Goal: Information Seeking & Learning: Learn about a topic

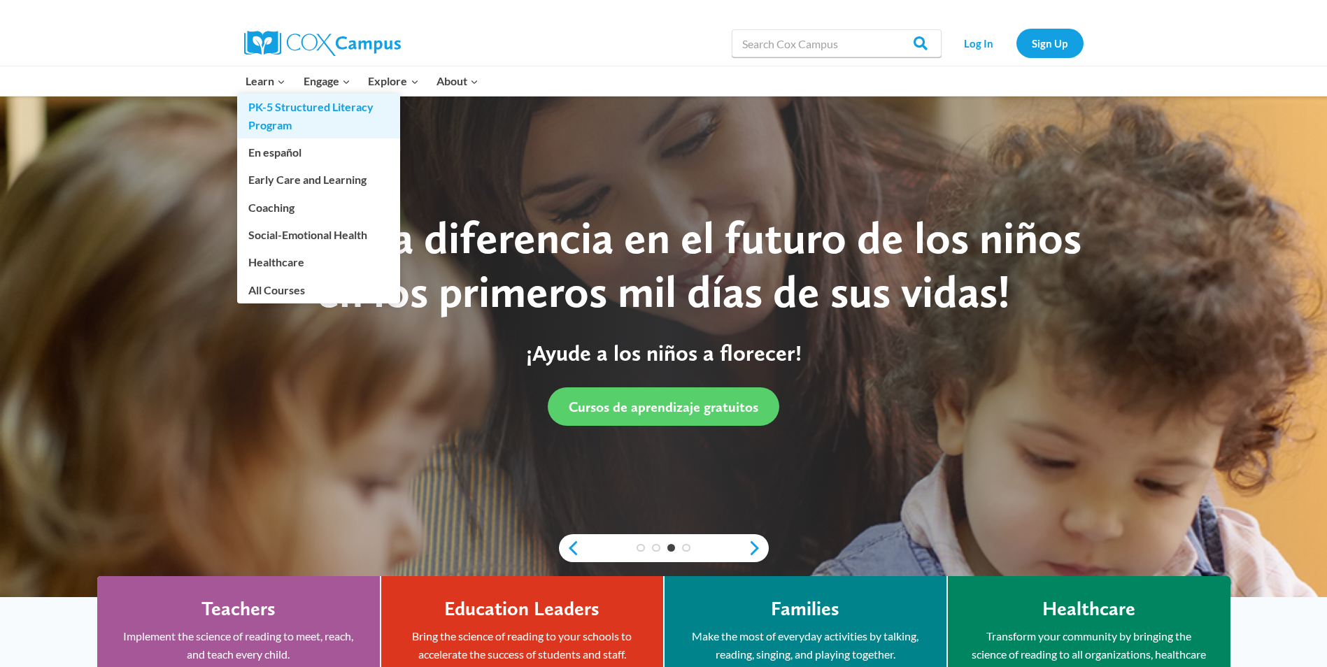
click at [287, 112] on link "PK-5 Structured Literacy Program" at bounding box center [318, 116] width 163 height 45
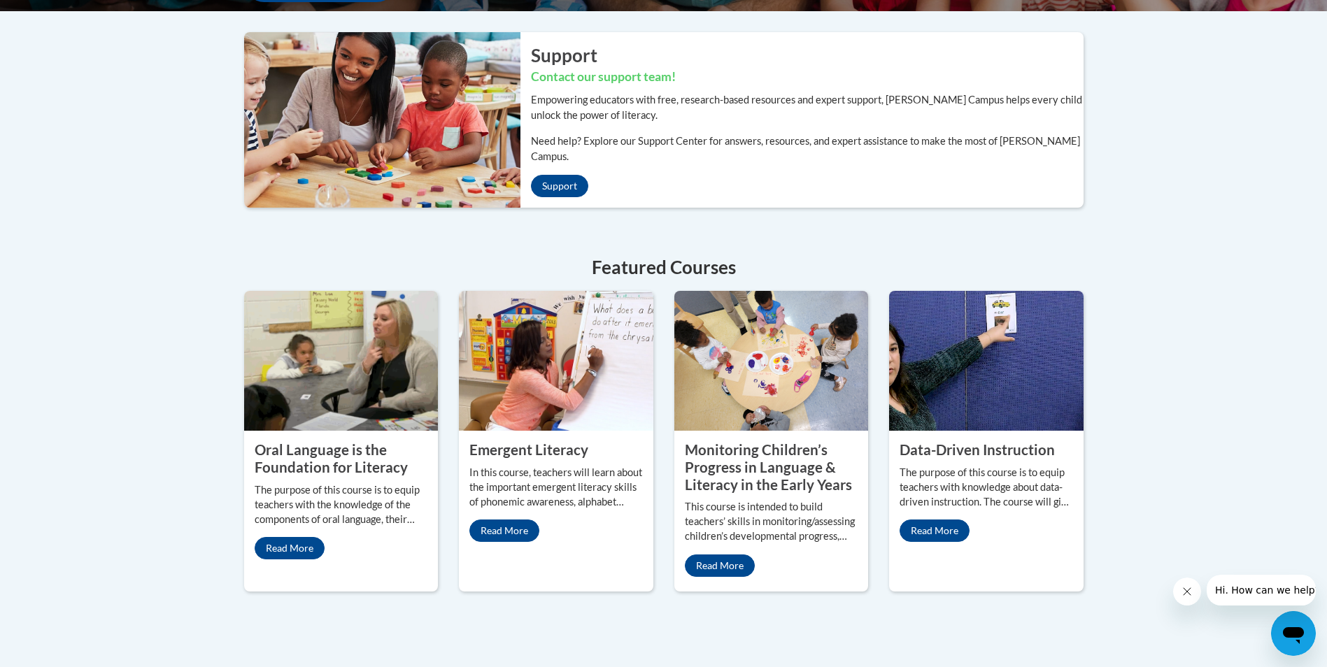
scroll to position [560, 0]
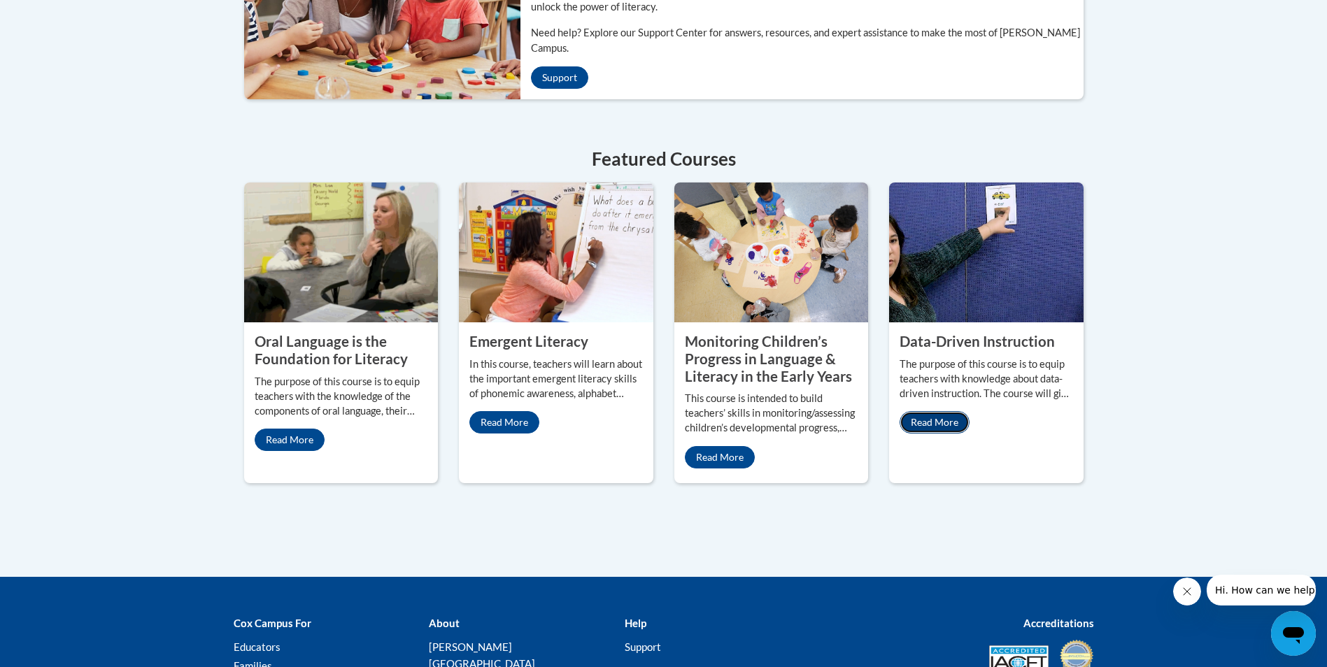
click at [941, 411] on link "Read More" at bounding box center [934, 422] width 70 height 22
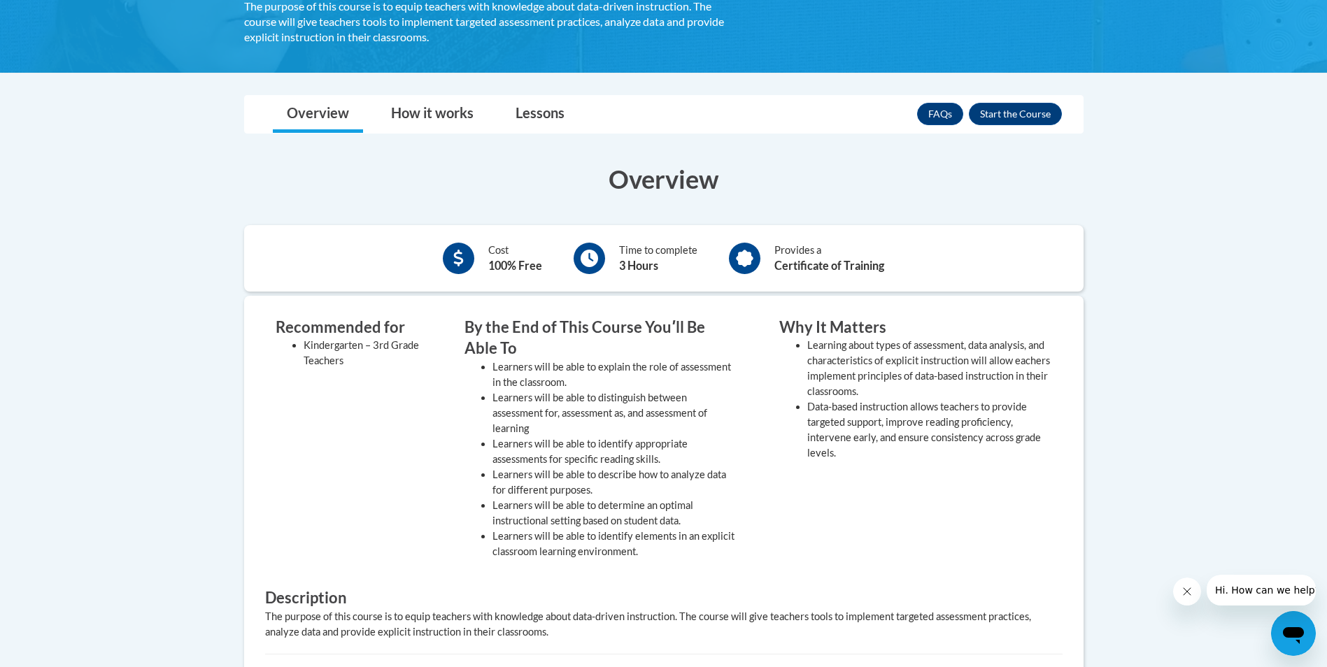
scroll to position [280, 0]
